Goal: Communication & Community: Answer question/provide support

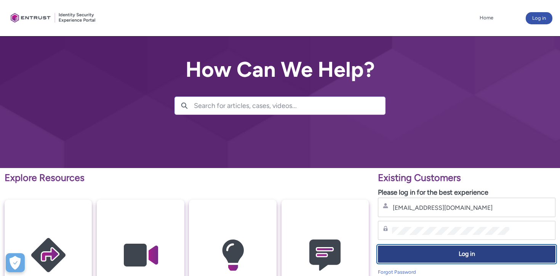
click at [448, 252] on span "Log in" at bounding box center [467, 254] width 168 height 9
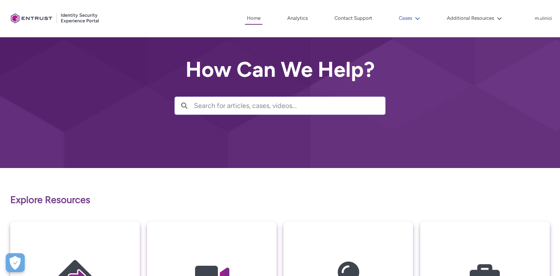
click at [411, 20] on button "Cases" at bounding box center [409, 18] width 25 height 11
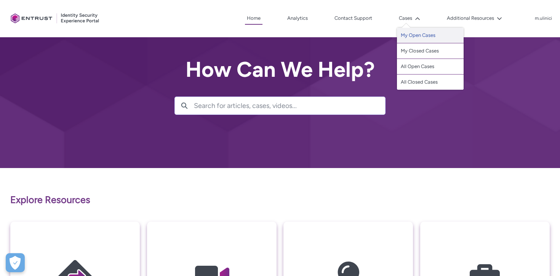
click at [410, 39] on link "My Open Cases" at bounding box center [430, 36] width 67 height 16
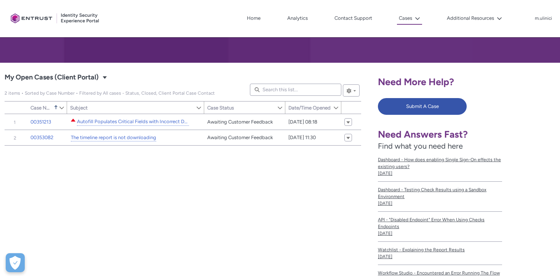
scroll to position [154, 0]
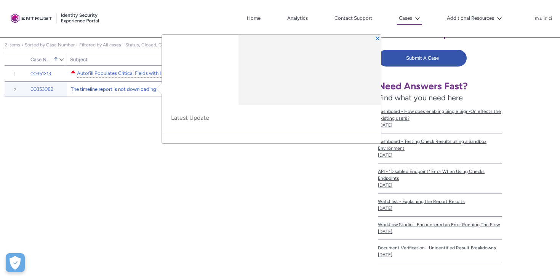
click at [121, 92] on link "The timeline report is not downloading" at bounding box center [113, 90] width 85 height 8
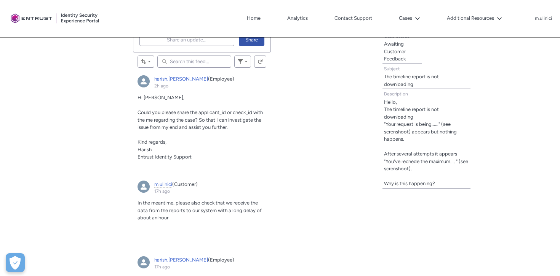
scroll to position [262, 0]
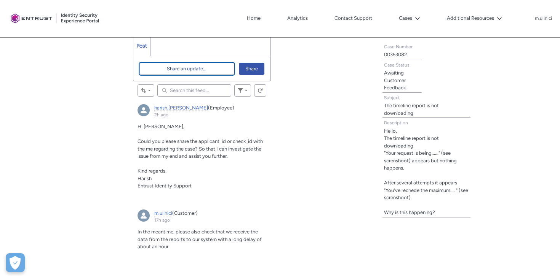
click at [205, 68] on span "Share an update..." at bounding box center [187, 68] width 40 height 11
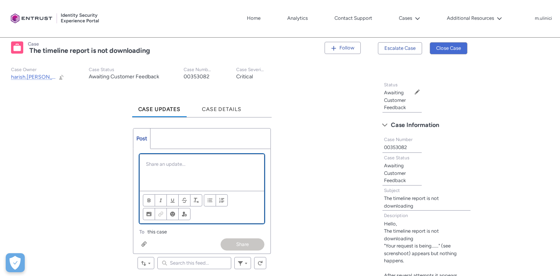
scroll to position [141, 0]
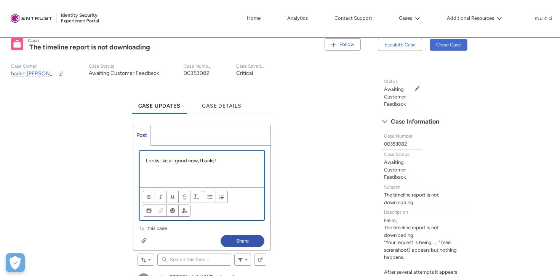
click at [147, 158] on p "Looks like all good now, thanks!" at bounding box center [202, 161] width 112 height 8
click at [146, 159] on p "Looks like all good now, thanks!" at bounding box center [202, 161] width 112 height 8
click at [234, 241] on button "Share" at bounding box center [242, 241] width 44 height 12
